Goal: Task Accomplishment & Management: Manage account settings

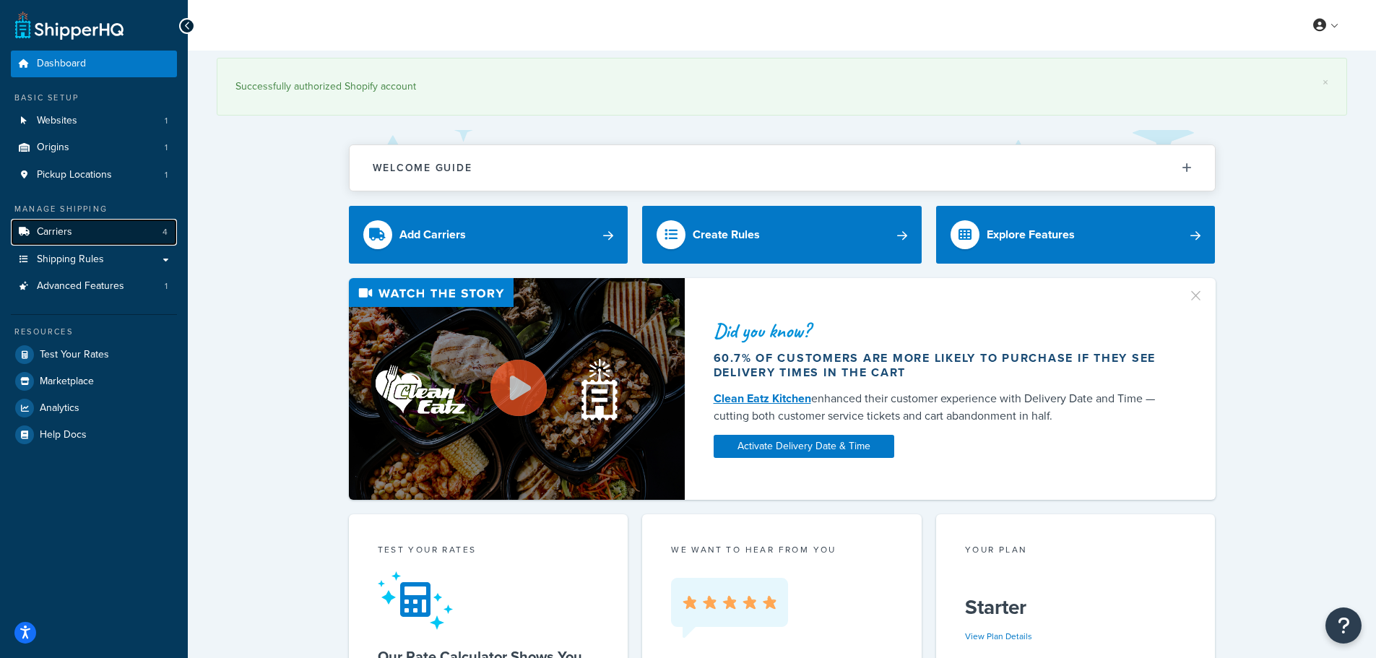
click at [108, 236] on link "Carriers 4" at bounding box center [94, 232] width 166 height 27
click at [109, 261] on link "Shipping Rules" at bounding box center [94, 259] width 166 height 27
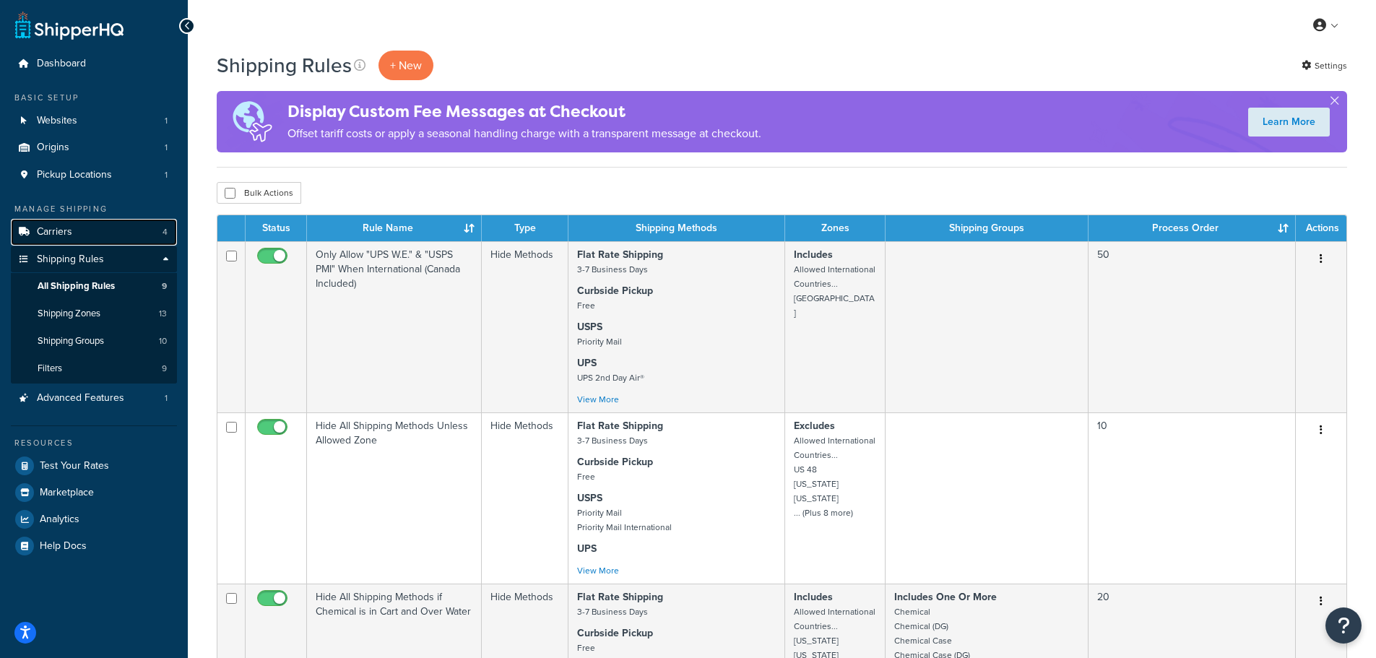
click at [104, 232] on link "Carriers 4" at bounding box center [94, 232] width 166 height 27
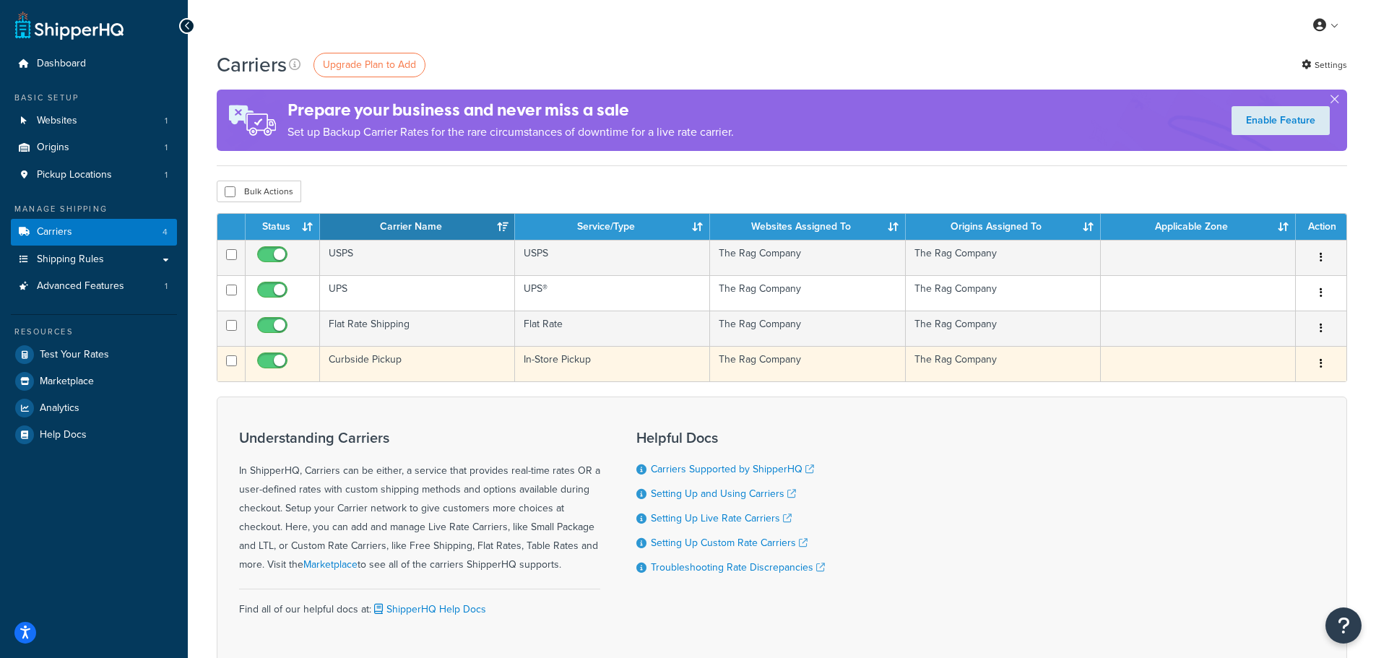
click at [381, 363] on td "Curbside Pickup" at bounding box center [417, 363] width 195 height 35
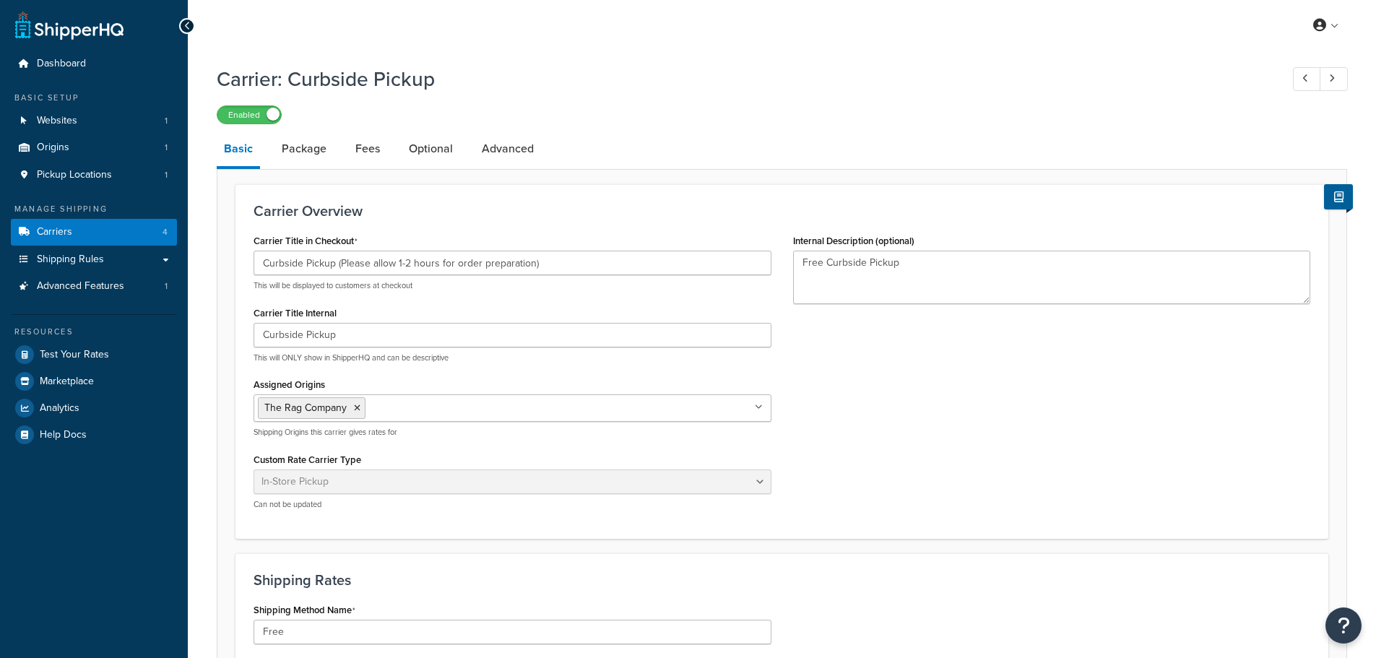
select select "pickup"
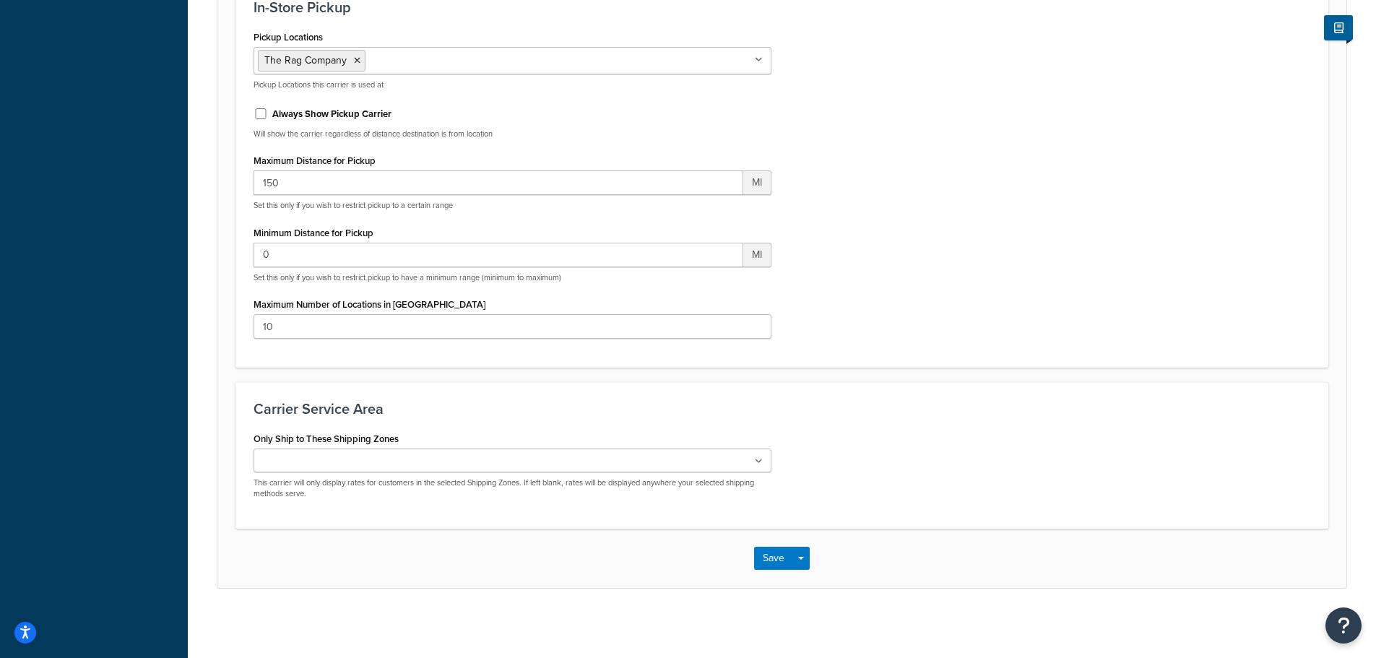
scroll to position [838, 0]
